Goal: Task Accomplishment & Management: Manage account settings

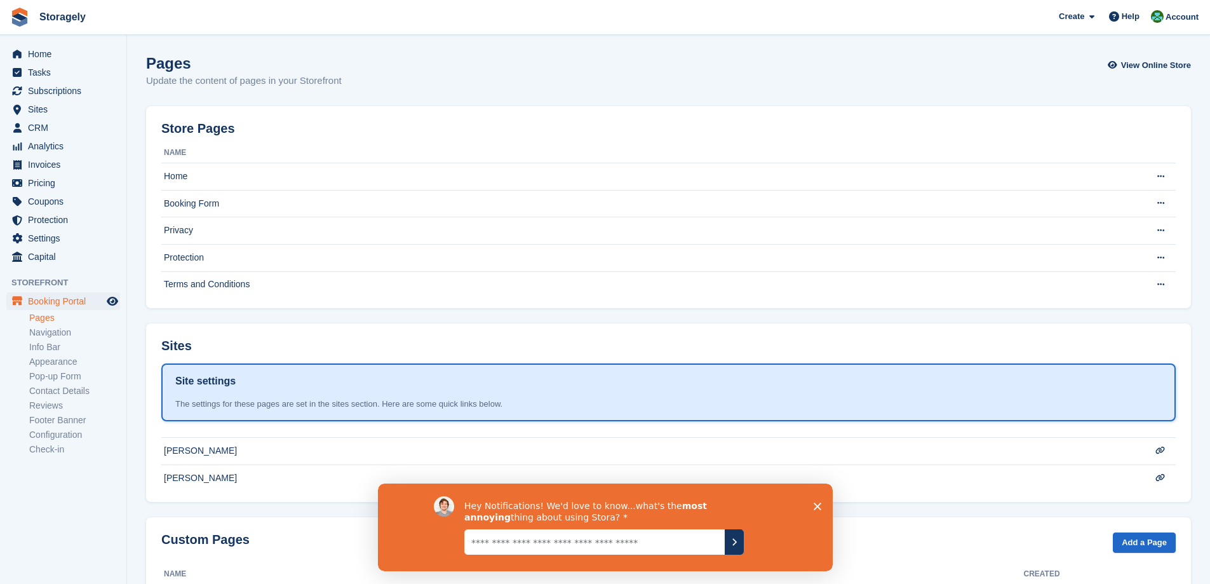
click at [814, 502] on icon "Close survey" at bounding box center [817, 506] width 8 height 8
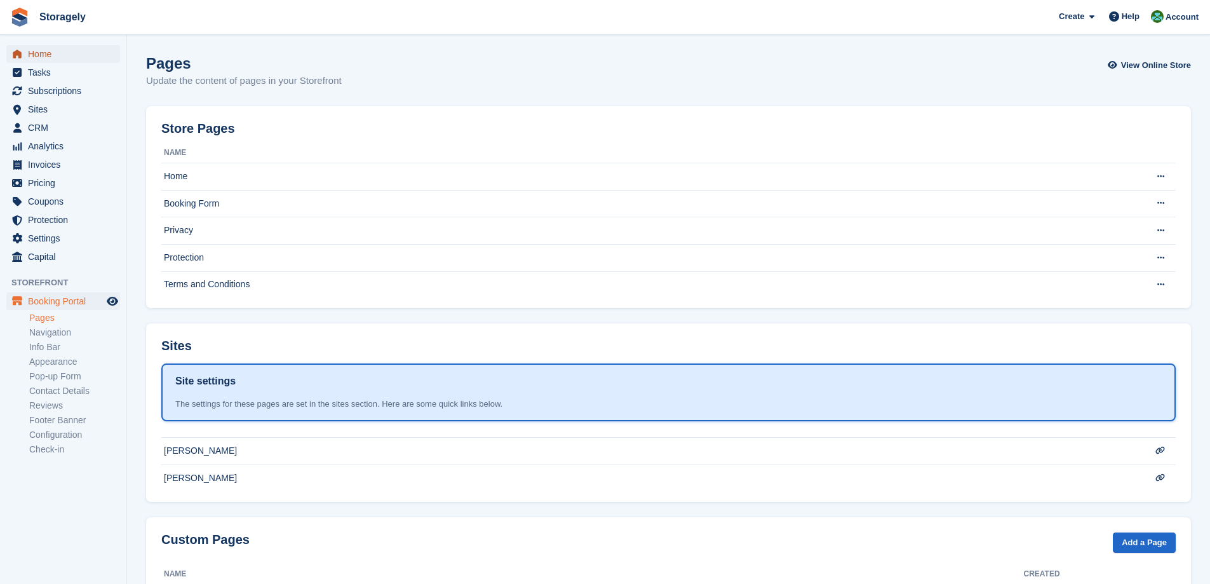
click at [26, 50] on link "Home" at bounding box center [63, 54] width 114 height 18
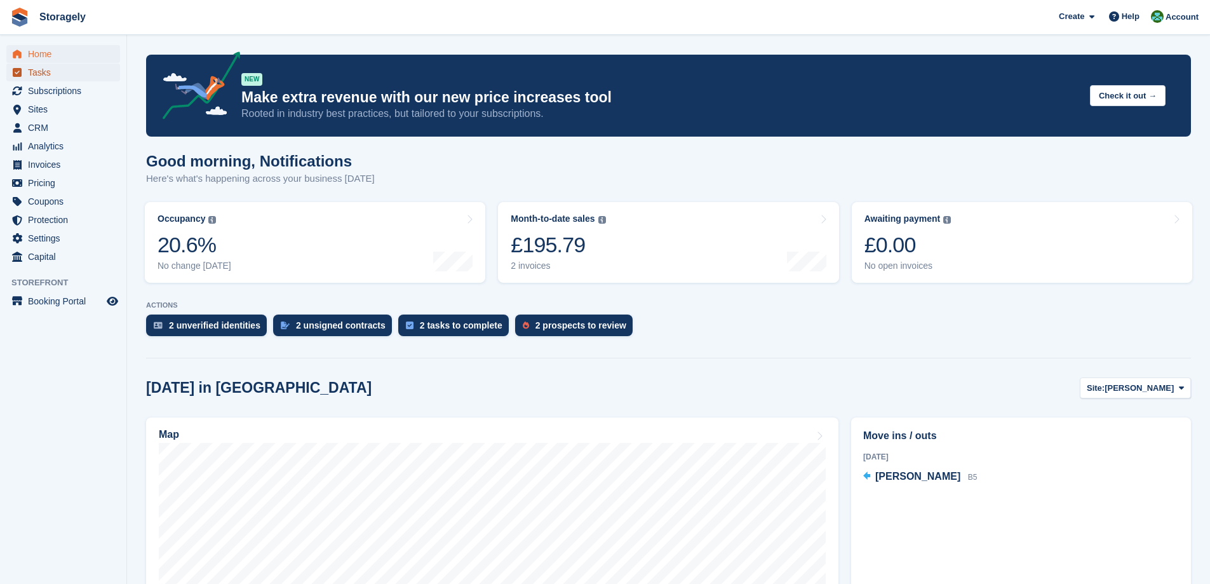
click at [53, 73] on span "Tasks" at bounding box center [66, 73] width 76 height 18
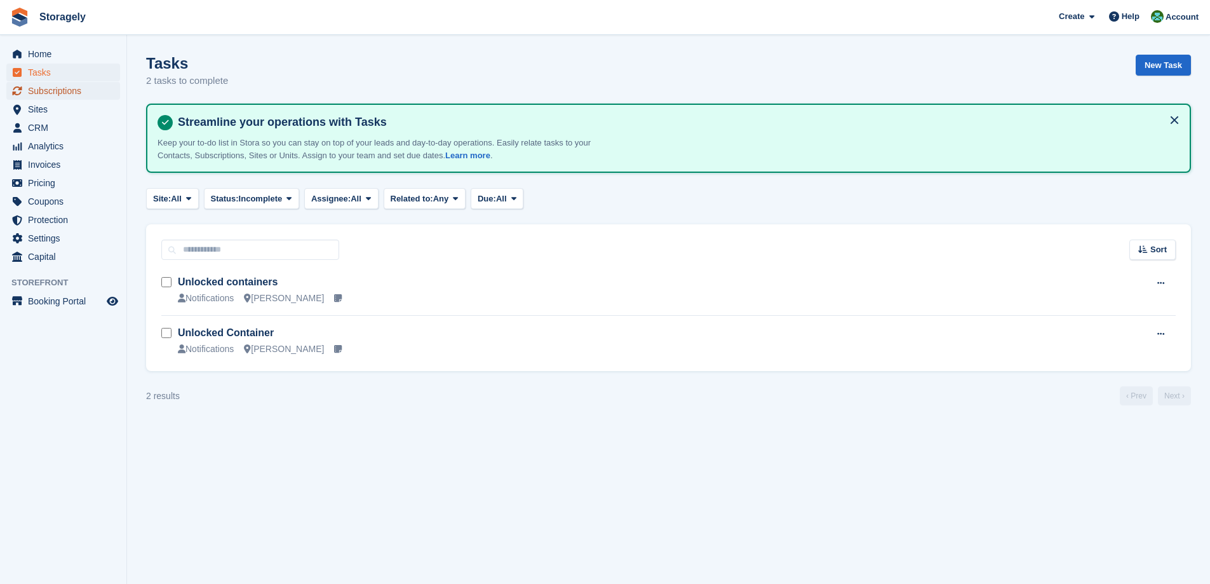
click at [44, 90] on span "Subscriptions" at bounding box center [66, 91] width 76 height 18
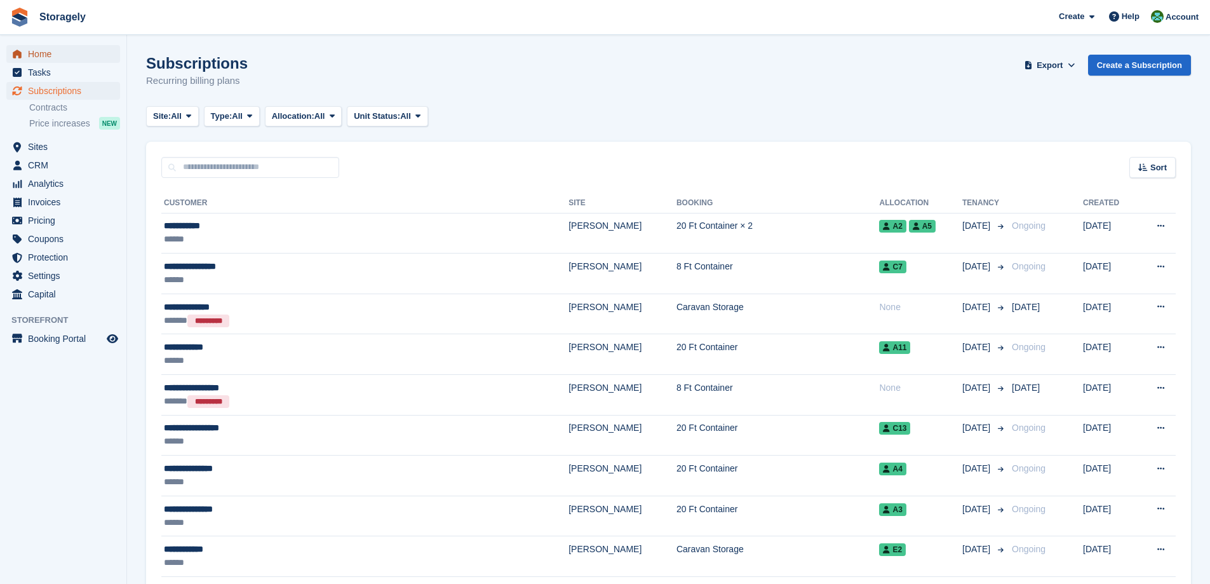
click at [54, 57] on span "Home" at bounding box center [66, 54] width 76 height 18
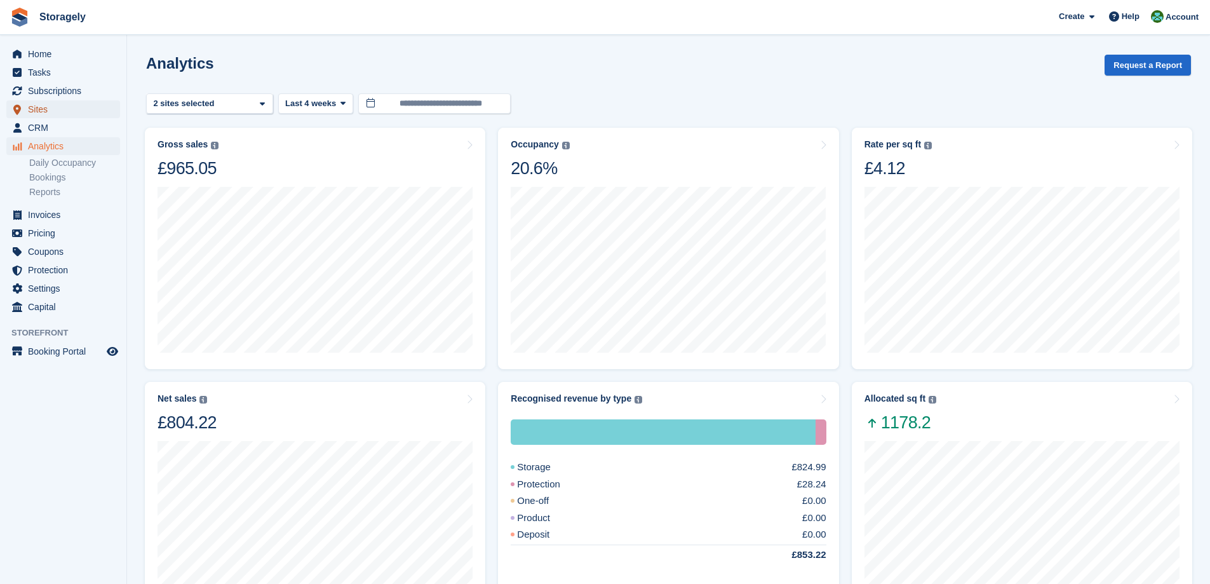
click at [77, 115] on span "Sites" at bounding box center [66, 109] width 76 height 18
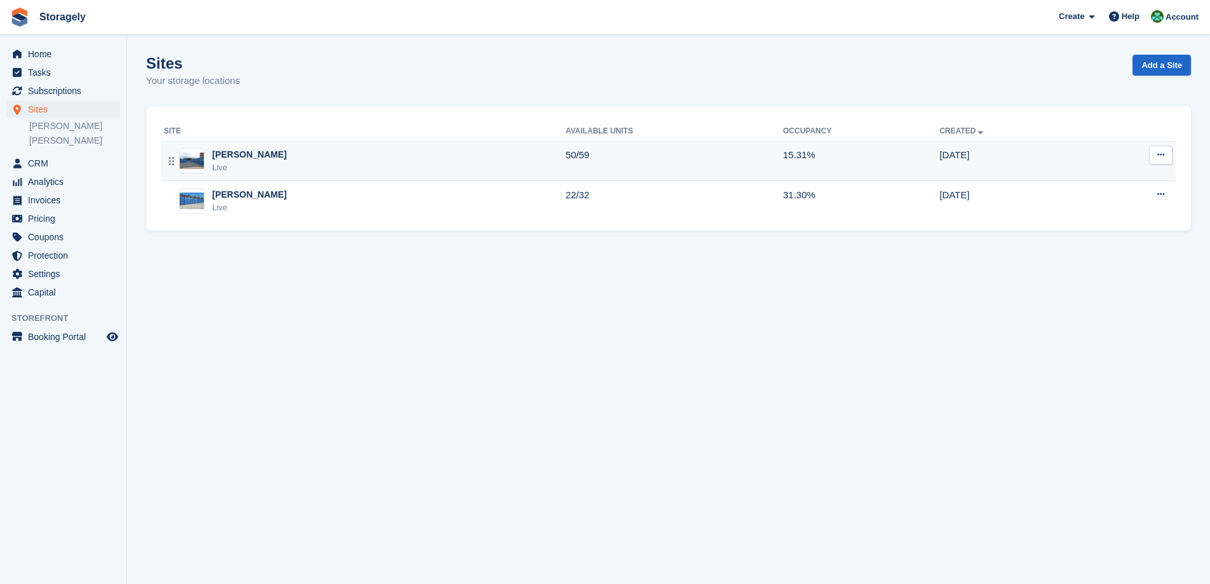
click at [291, 170] on div "Dudley Live" at bounding box center [364, 161] width 401 height 26
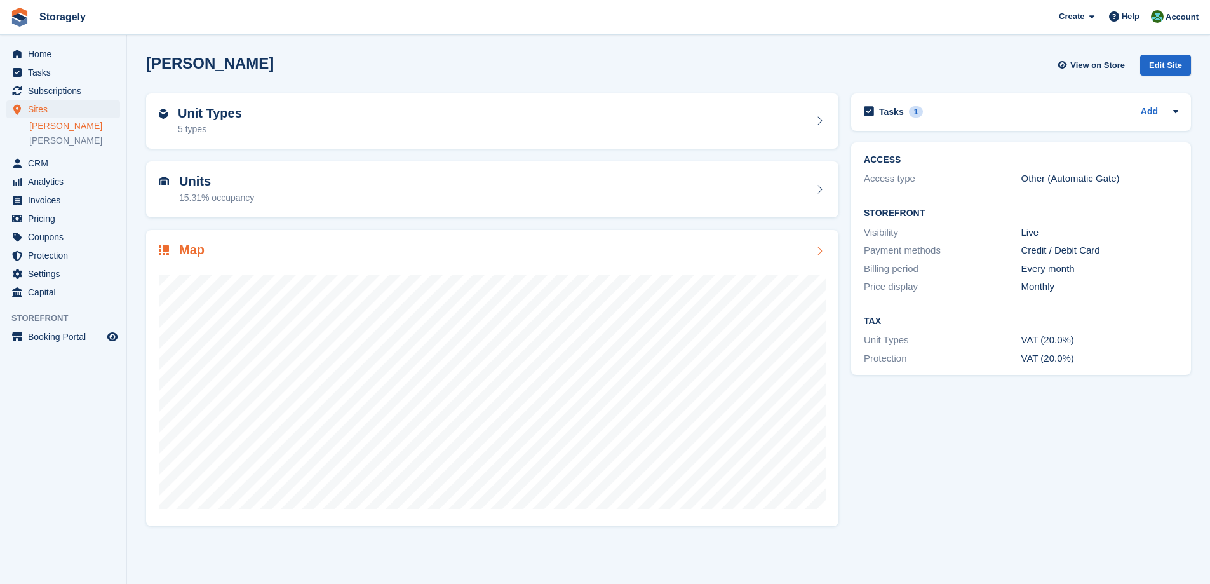
click at [426, 271] on div at bounding box center [492, 386] width 667 height 254
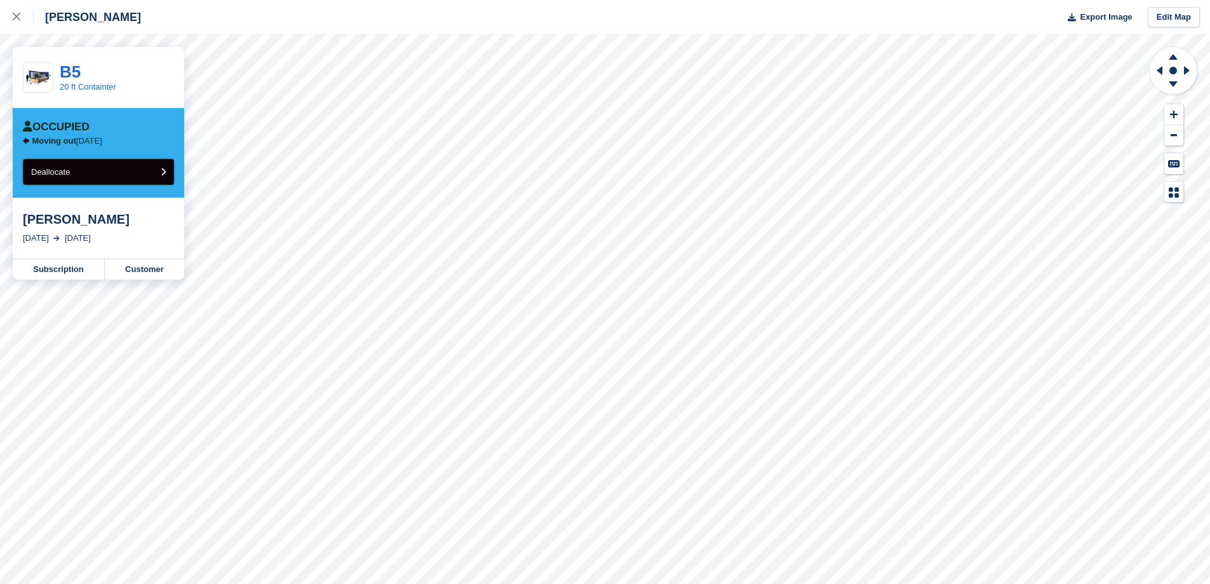
click at [91, 174] on button "Deallocate" at bounding box center [98, 172] width 151 height 26
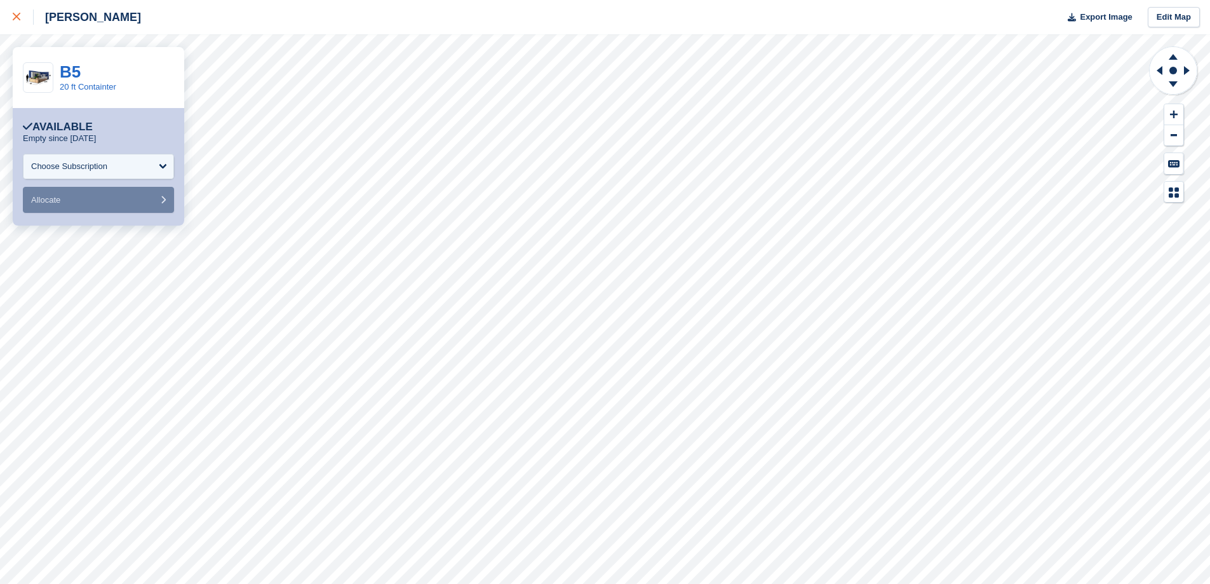
click at [18, 14] on icon at bounding box center [17, 17] width 8 height 8
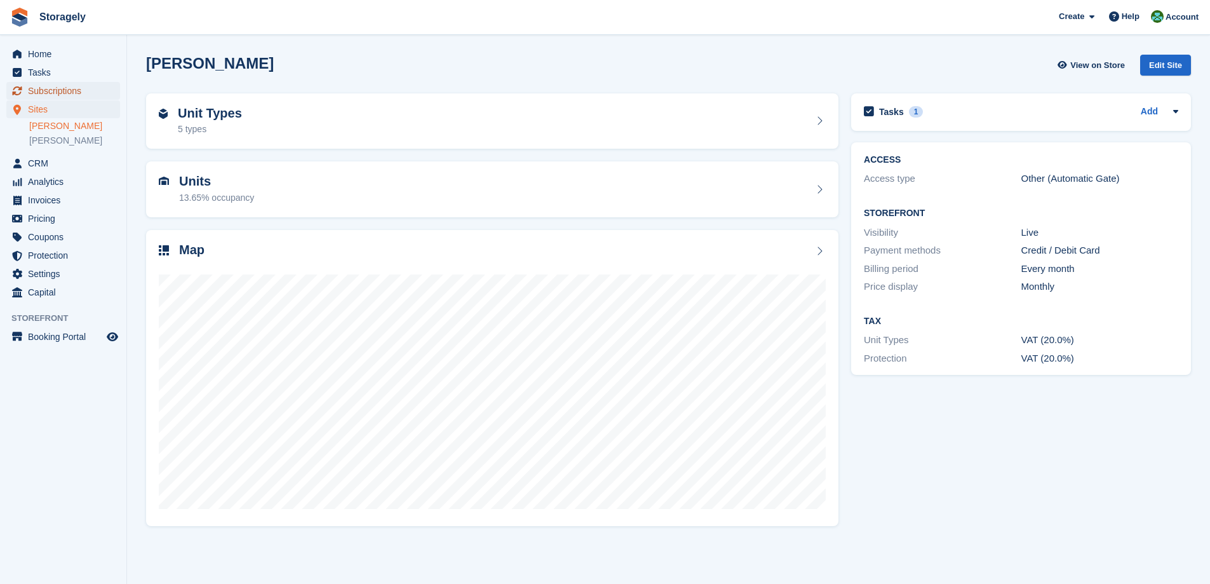
click at [44, 88] on span "Subscriptions" at bounding box center [66, 91] width 76 height 18
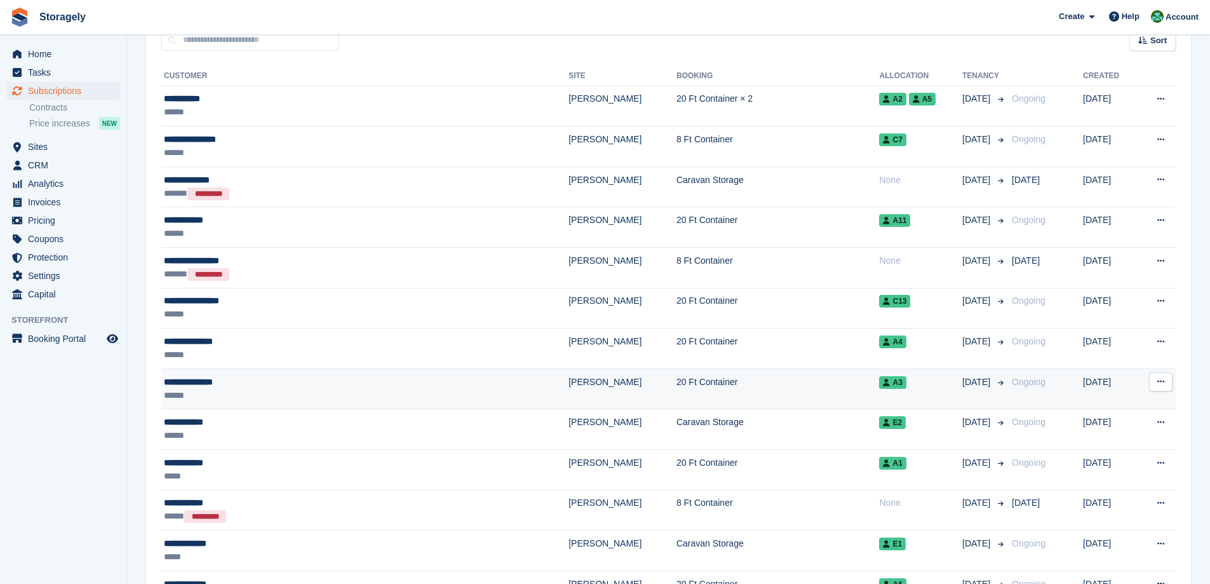
scroll to position [254, 0]
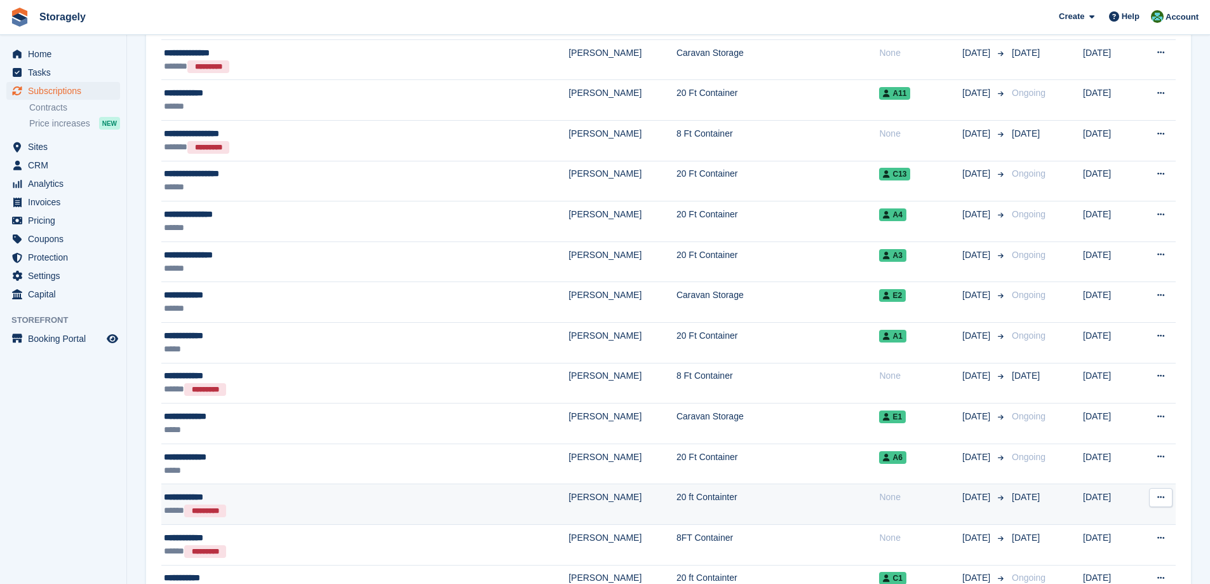
click at [258, 499] on div "**********" at bounding box center [301, 496] width 274 height 13
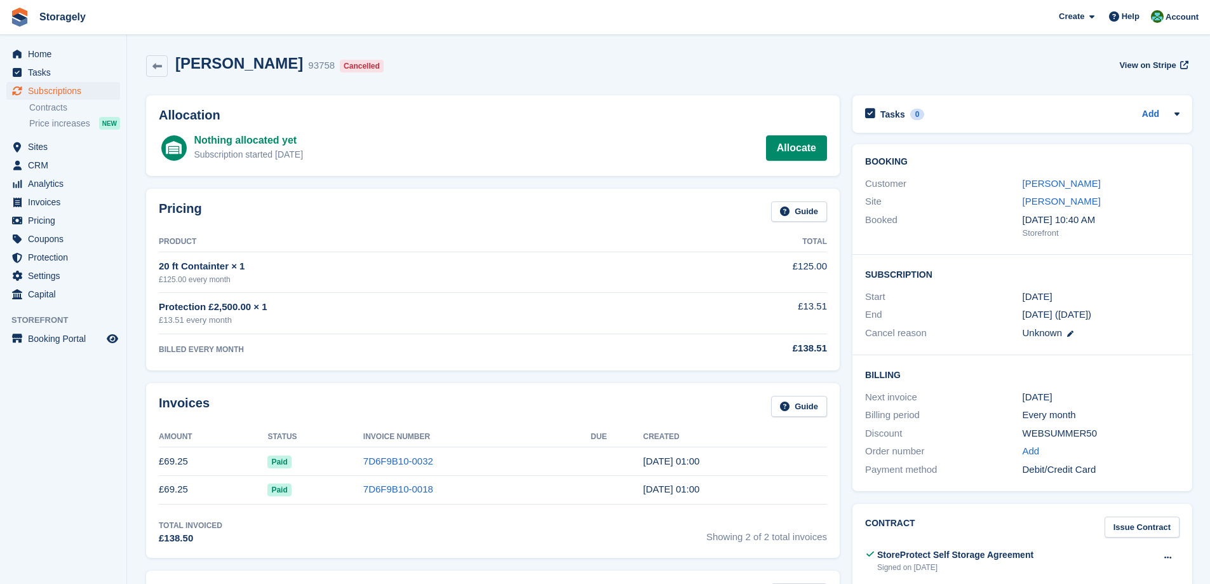
scroll to position [254, 0]
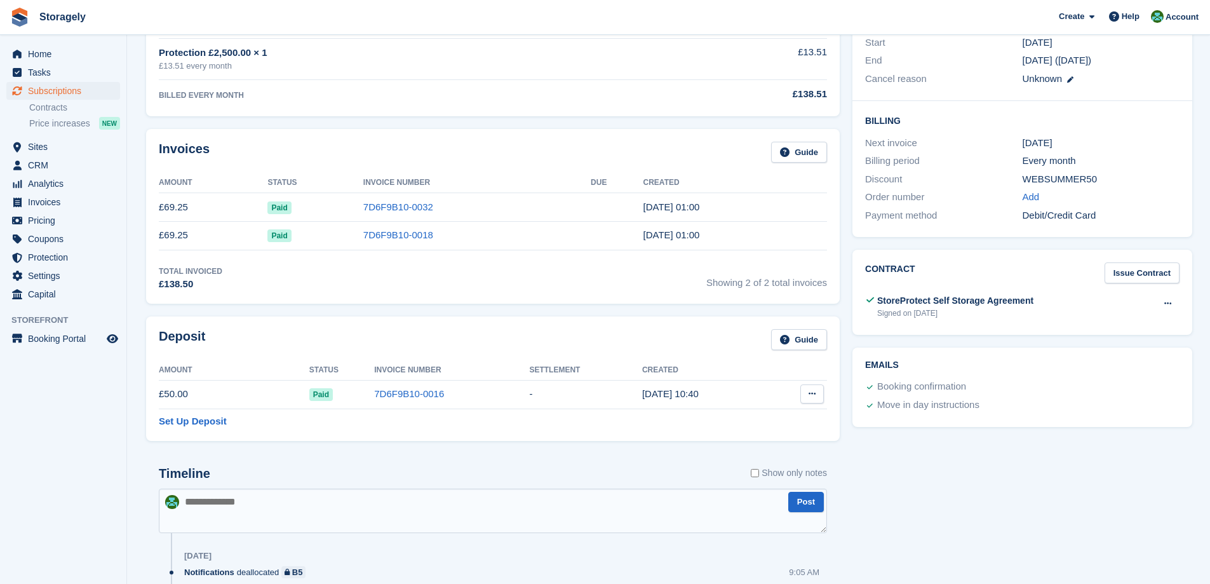
click at [804, 390] on button at bounding box center [812, 393] width 24 height 19
click at [760, 417] on p "Settle deposit" at bounding box center [763, 418] width 111 height 17
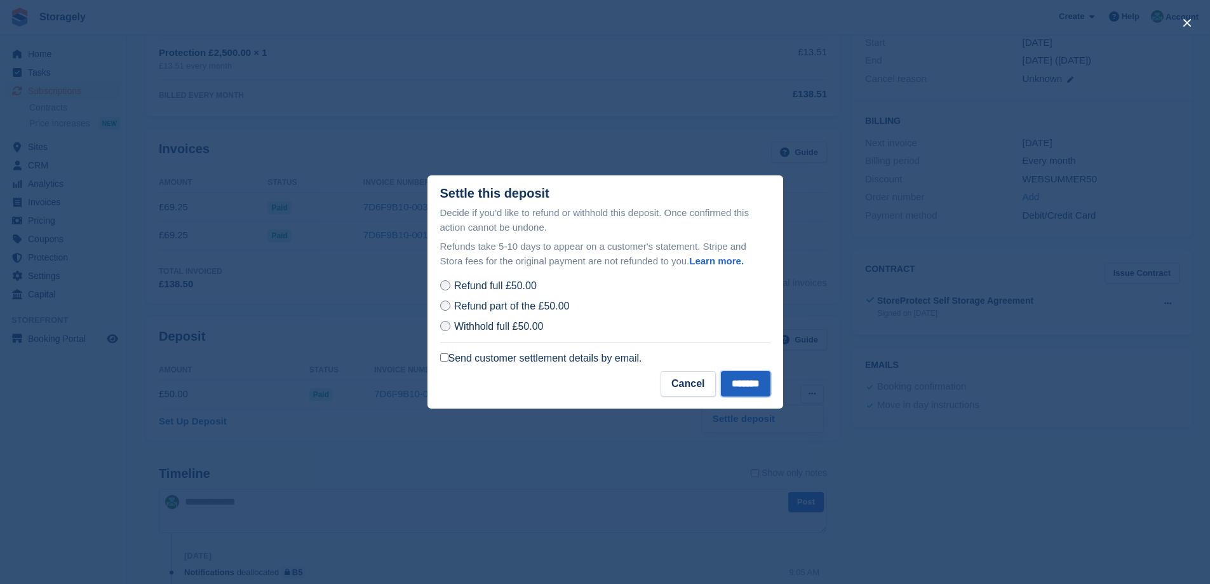
click at [746, 384] on input "*******" at bounding box center [746, 383] width 50 height 25
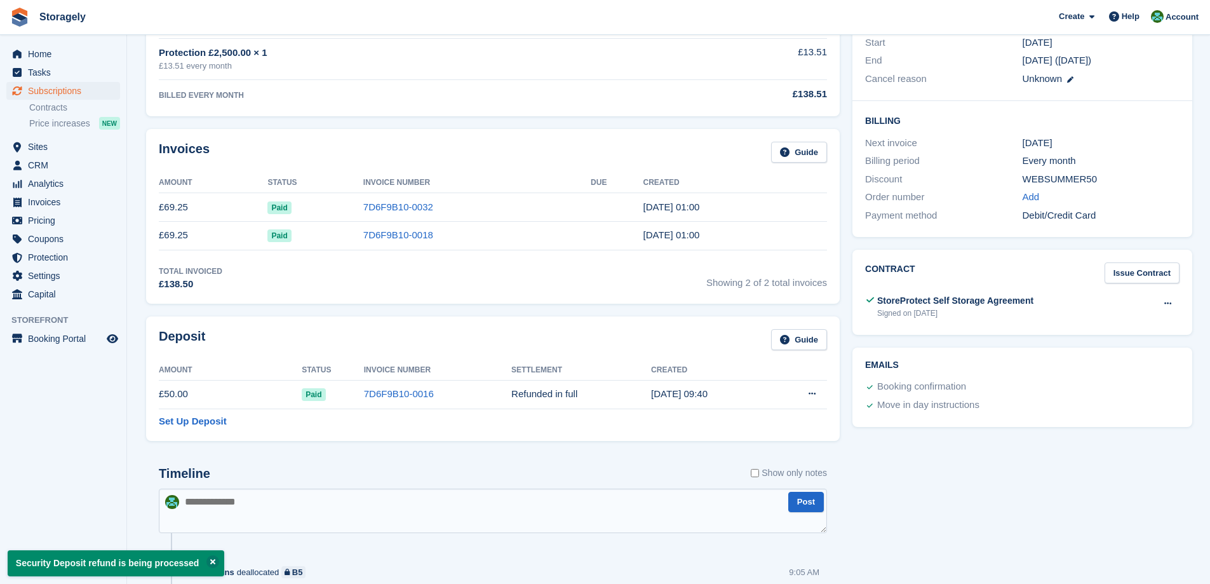
scroll to position [572, 0]
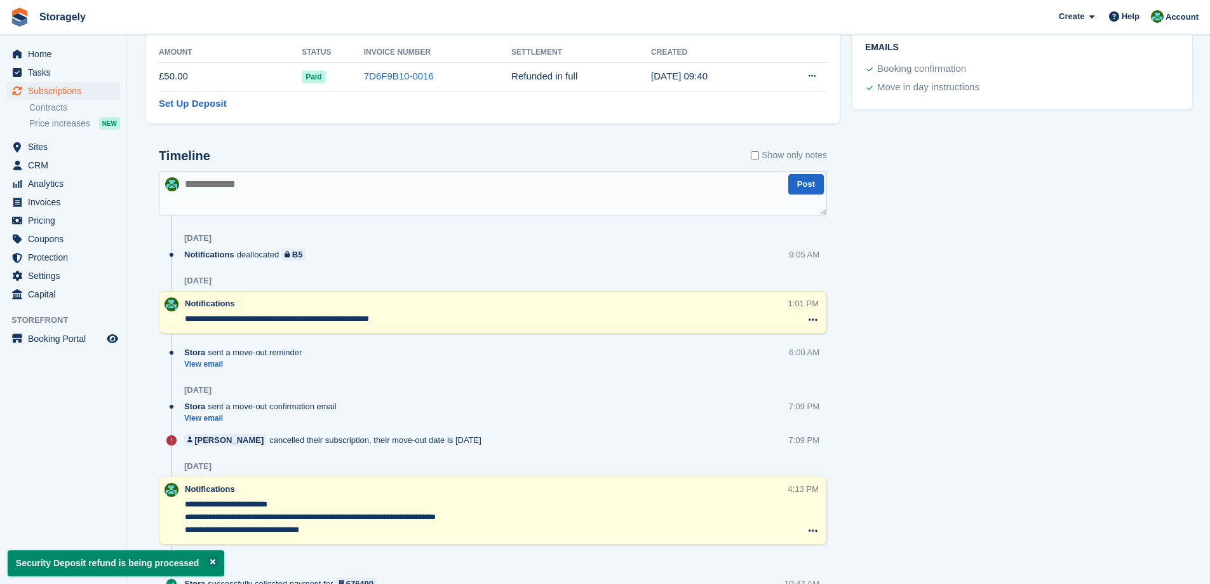
click at [306, 198] on textarea at bounding box center [493, 193] width 668 height 44
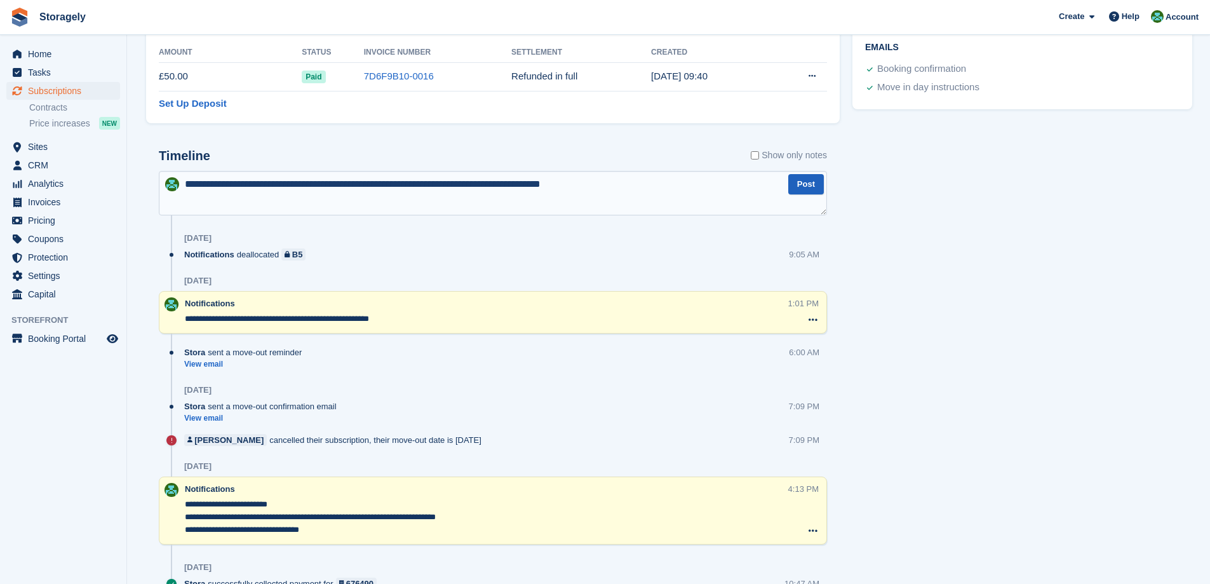
type textarea "**********"
click at [798, 190] on button "Post" at bounding box center [806, 184] width 36 height 21
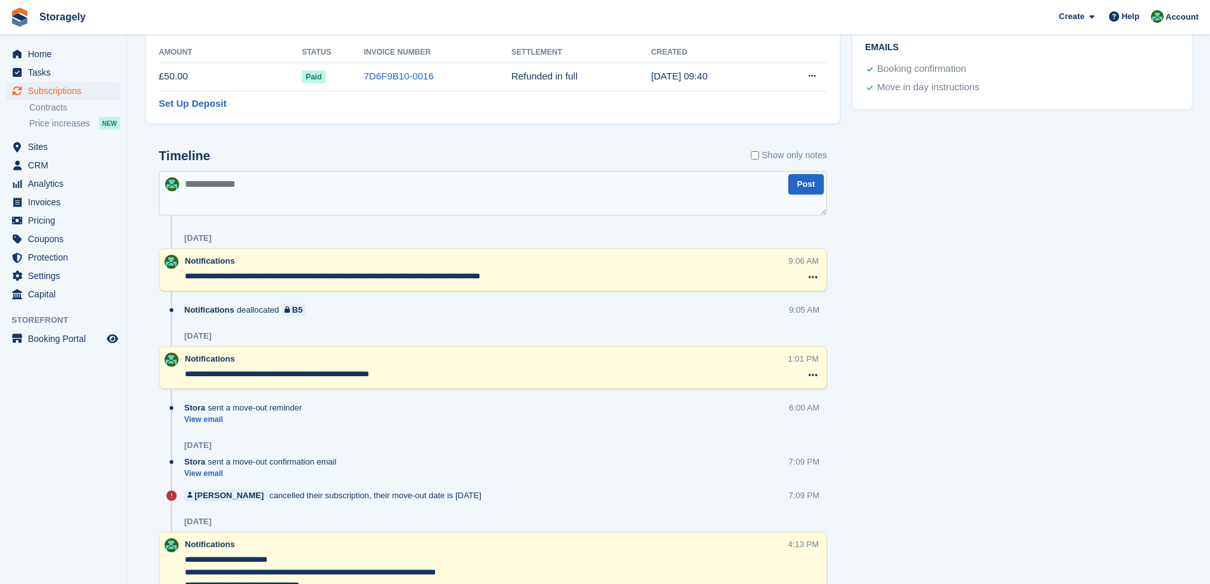
click at [897, 333] on div "Tasks 0 Add No tasks related to Subscription #93758 Booking Customer Vishal Pat…" at bounding box center [1022, 331] width 353 height 1628
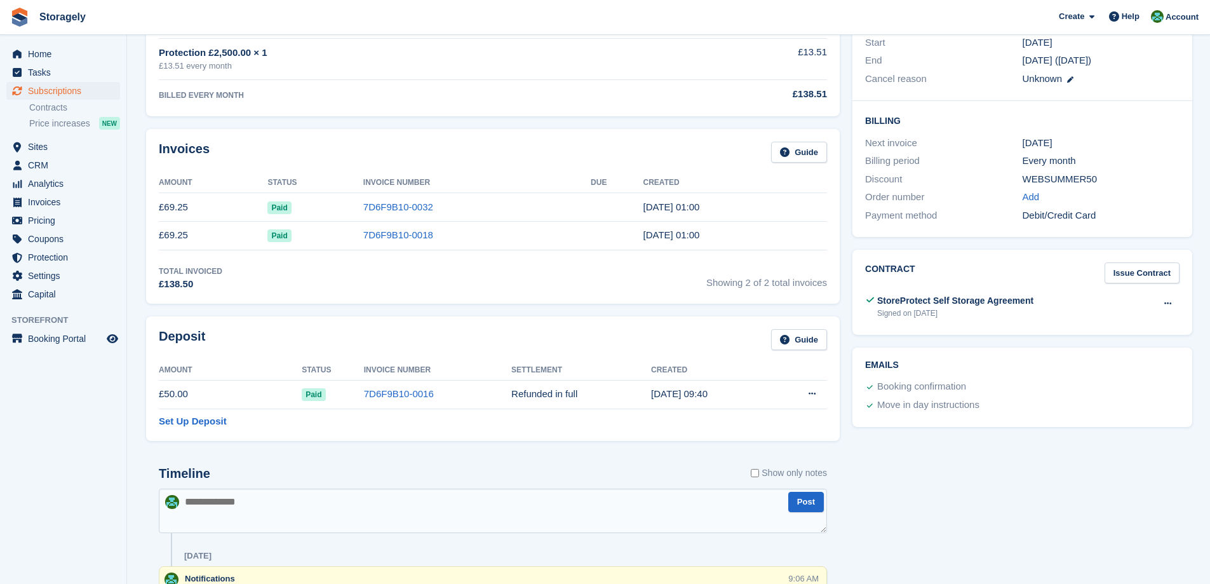
click at [298, 472] on div "Timeline Show only notes" at bounding box center [493, 477] width 668 height 22
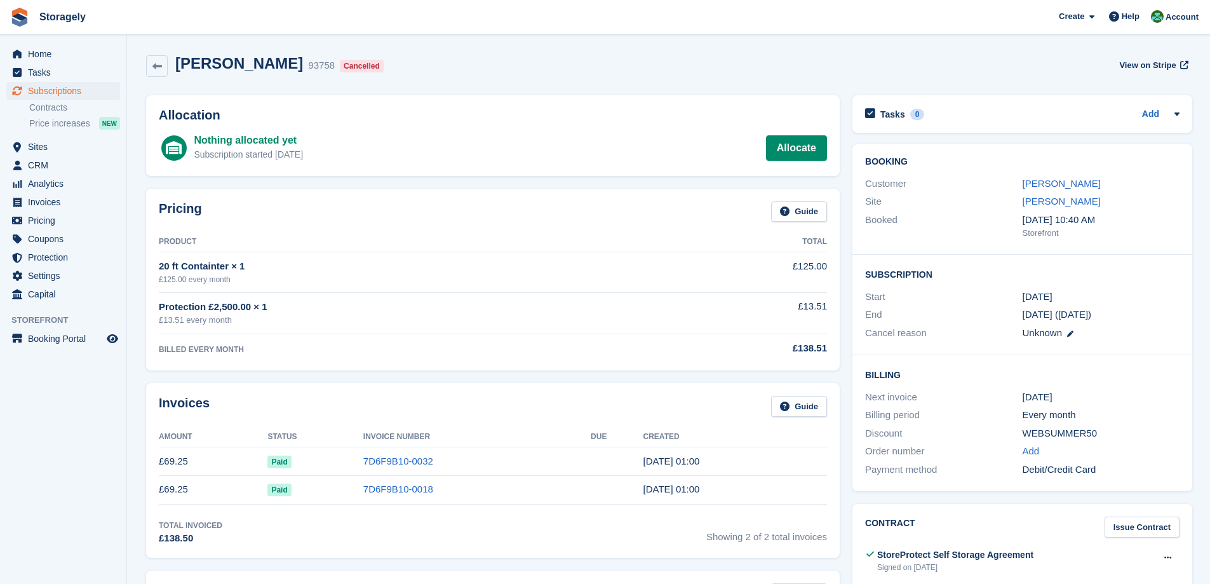
scroll to position [508, 0]
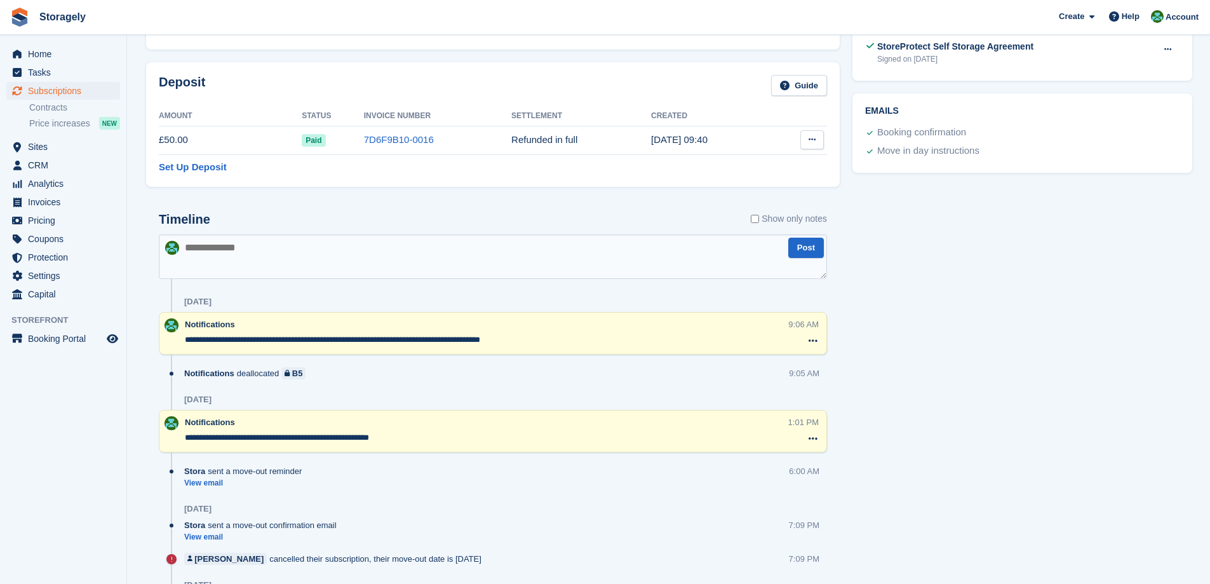
click at [805, 142] on button at bounding box center [812, 139] width 24 height 19
click at [755, 166] on p "Settle deposit" at bounding box center [763, 164] width 111 height 17
click at [572, 213] on div "Timeline Show only notes" at bounding box center [493, 223] width 668 height 22
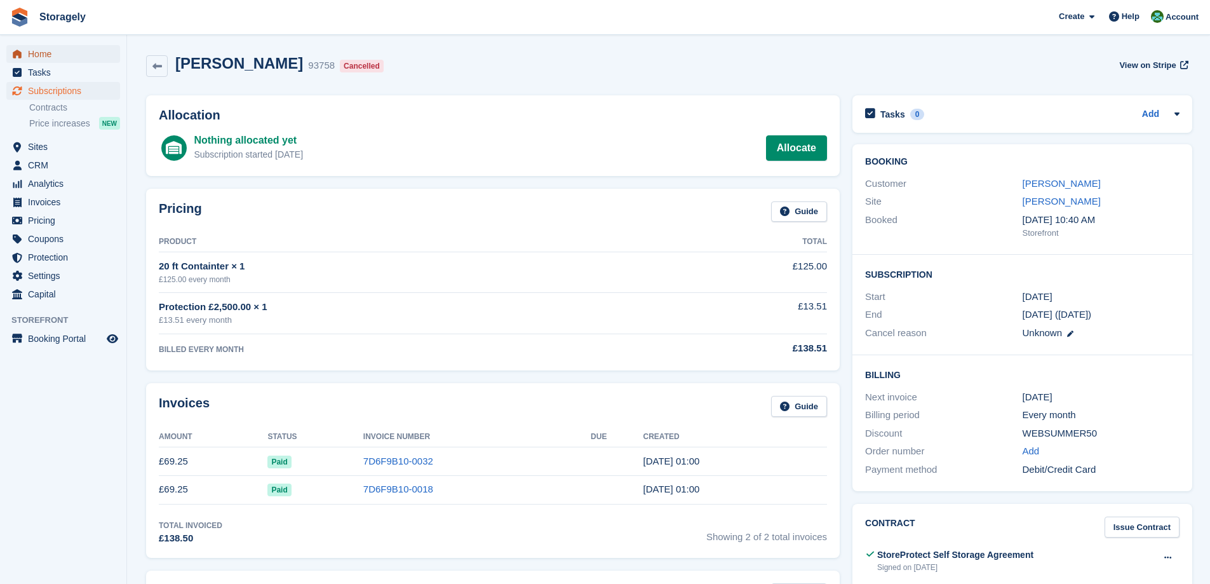
click at [48, 48] on span "Home" at bounding box center [66, 54] width 76 height 18
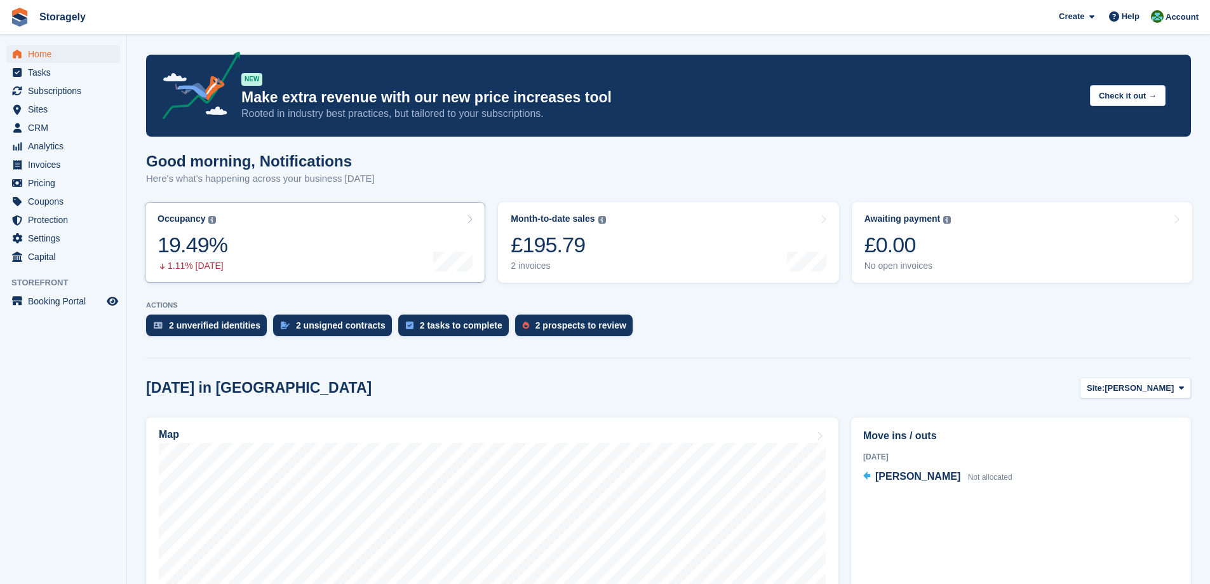
click at [485, 252] on link "Occupancy The percentage of all currently allocated units in terms of area. Inc…" at bounding box center [315, 242] width 340 height 81
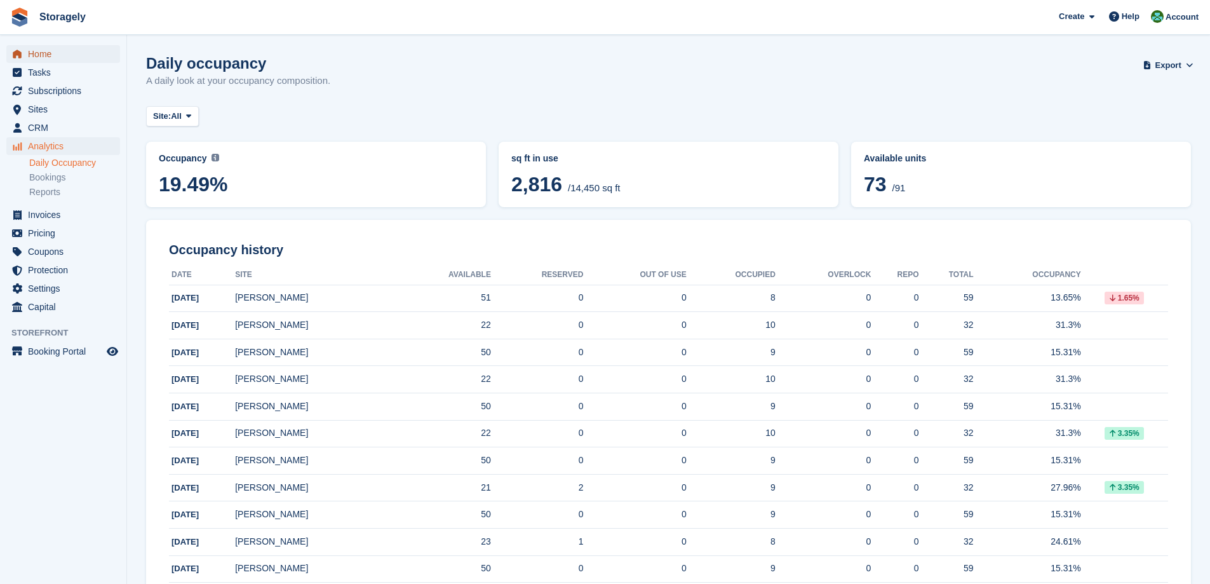
click at [44, 57] on span "Home" at bounding box center [66, 54] width 76 height 18
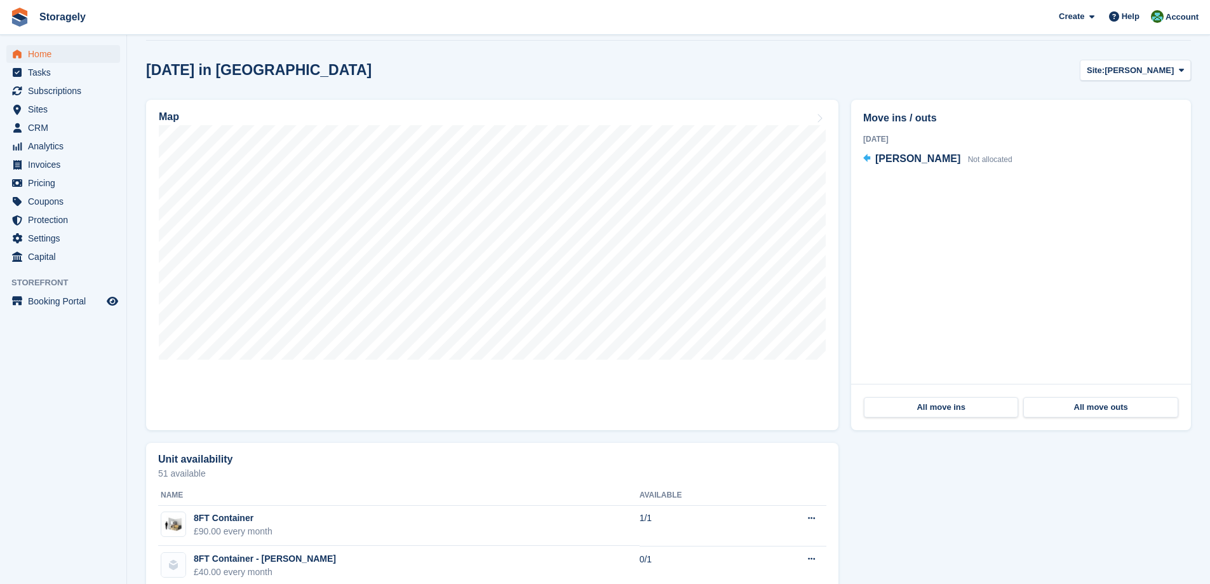
scroll to position [470, 0]
